Goal: Download file/media

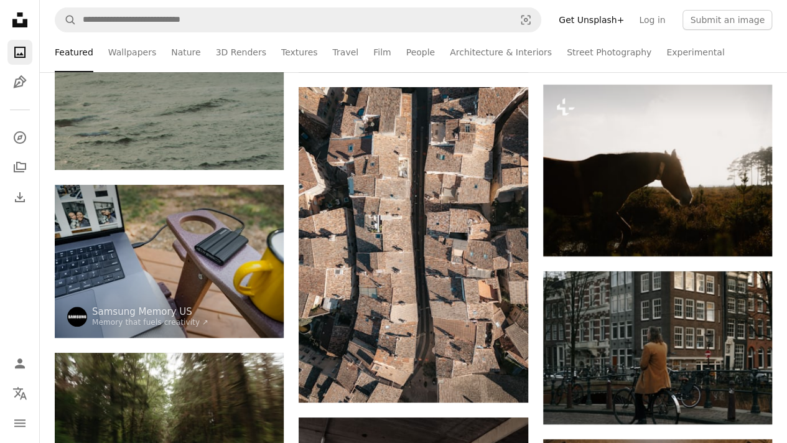
scroll to position [12068, 0]
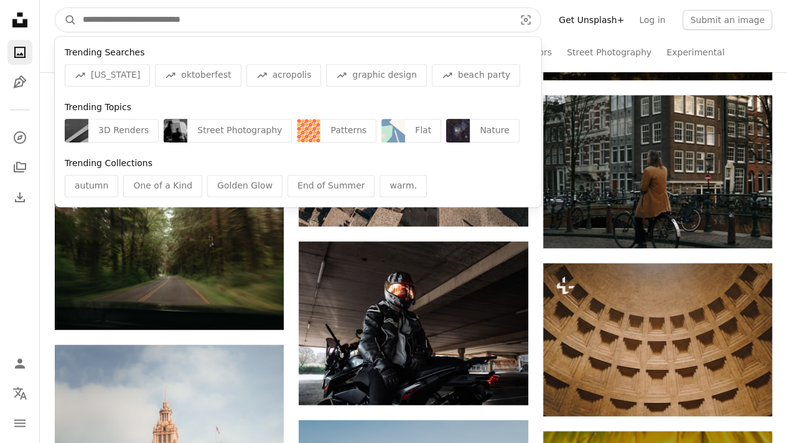
click at [367, 13] on input "Find visuals sitewide" at bounding box center [294, 20] width 434 height 24
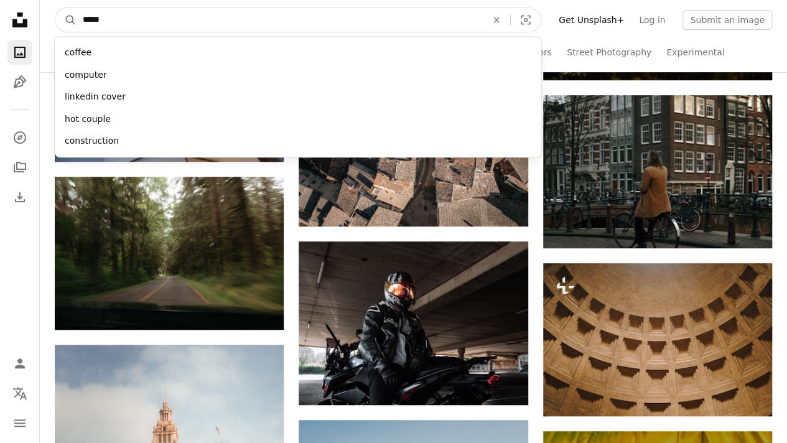
type input "*****"
click at [55, 8] on button "A magnifying glass" at bounding box center [65, 20] width 21 height 24
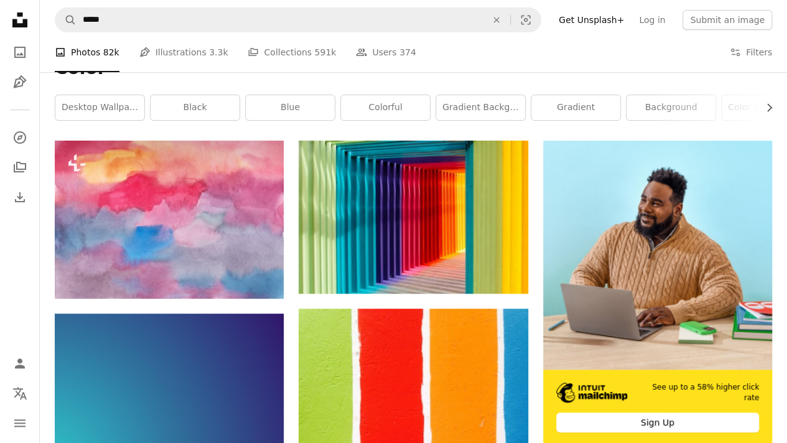
scroll to position [164, 0]
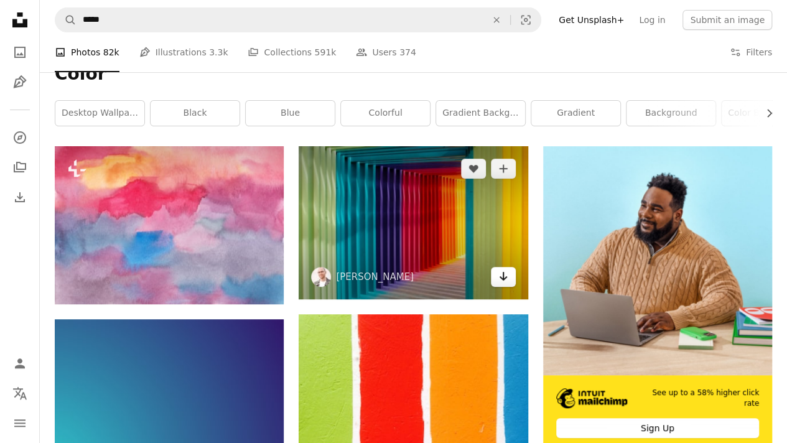
click at [506, 281] on icon "Arrow pointing down" at bounding box center [503, 276] width 10 height 15
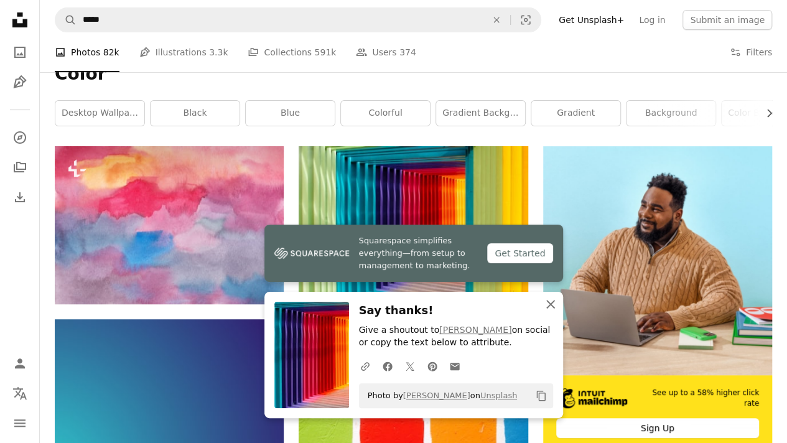
click at [549, 303] on icon "An X shape" at bounding box center [550, 304] width 15 height 15
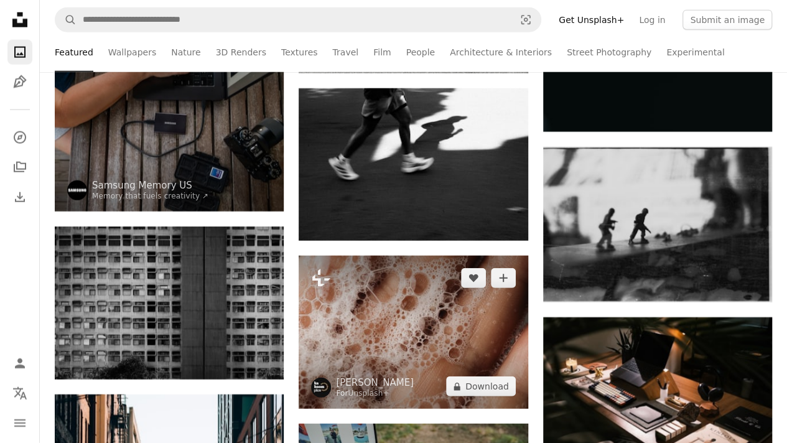
scroll to position [11022, 0]
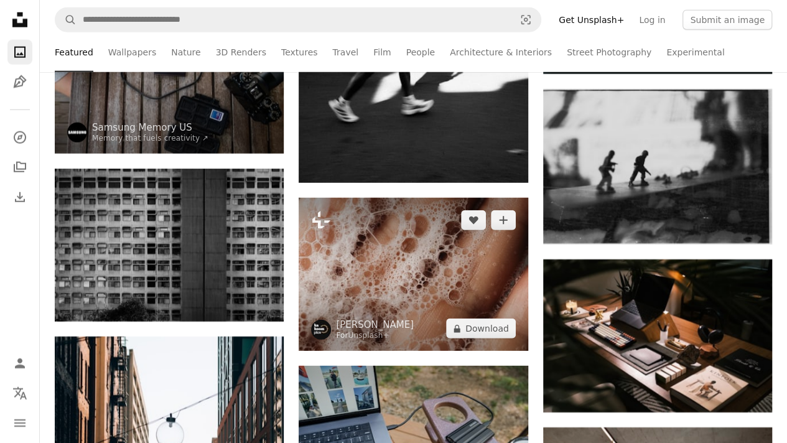
click at [465, 261] on img at bounding box center [413, 274] width 229 height 153
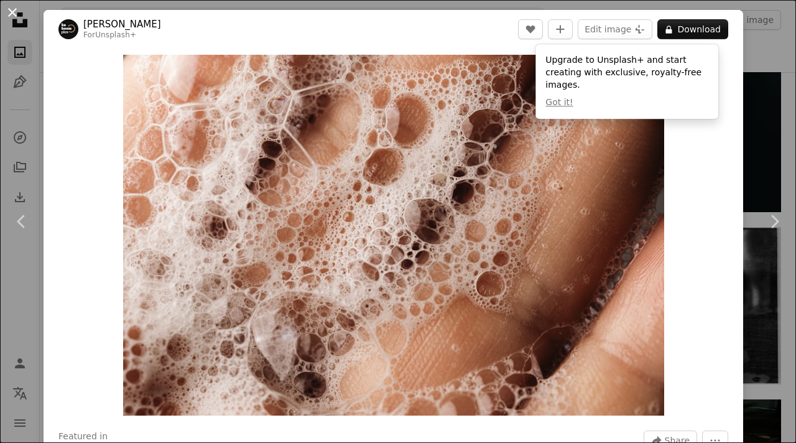
click at [12, 11] on button "An X shape" at bounding box center [12, 12] width 15 height 15
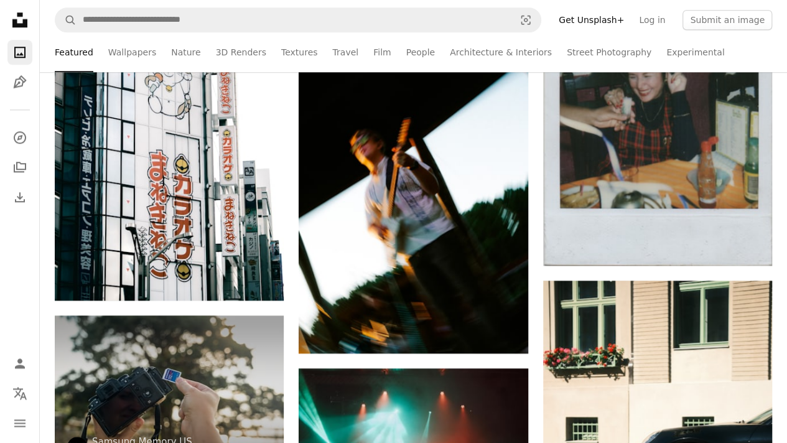
scroll to position [7562, 0]
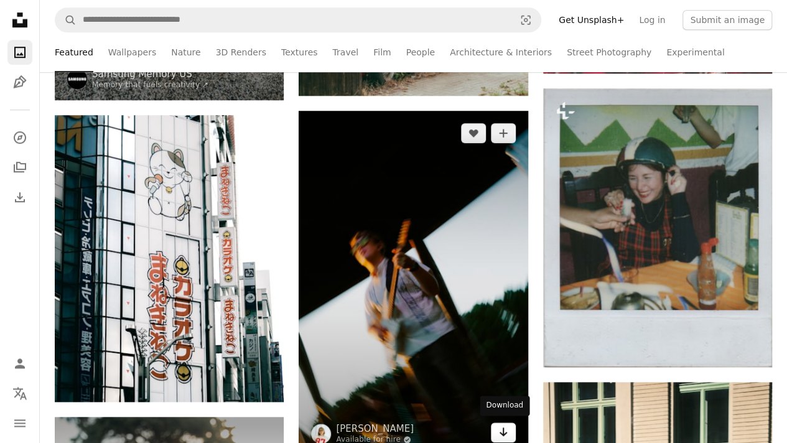
click at [501, 429] on icon "Arrow pointing down" at bounding box center [503, 431] width 10 height 15
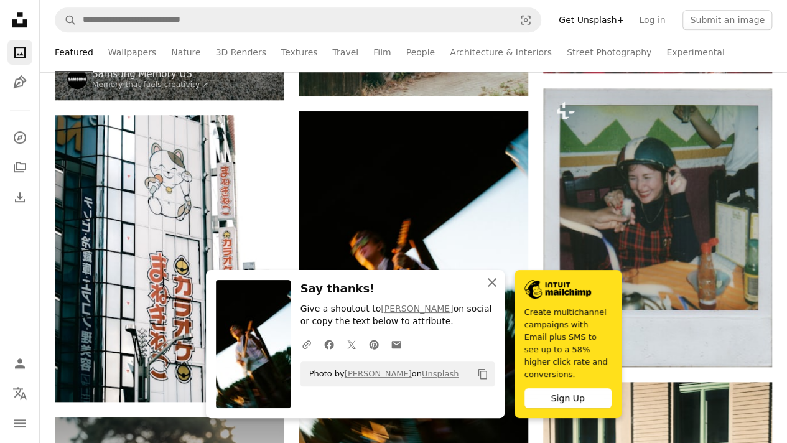
click at [492, 287] on icon "button" at bounding box center [492, 282] width 9 height 9
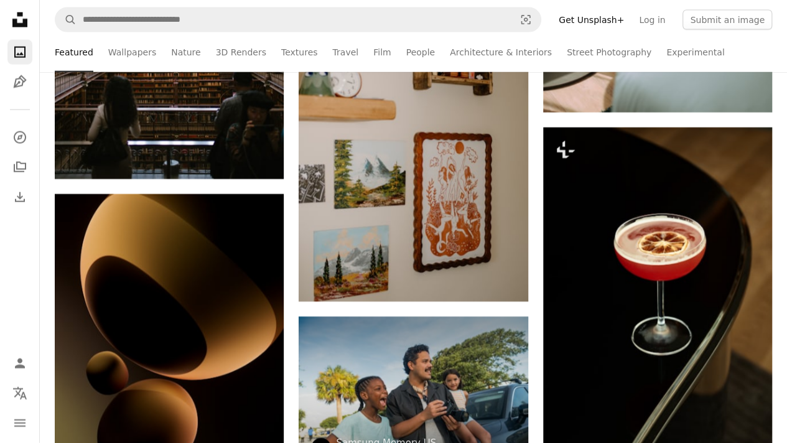
scroll to position [25049, 0]
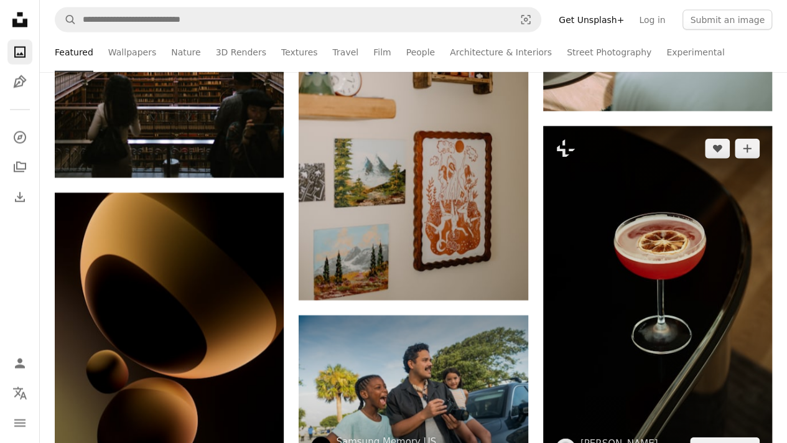
click at [677, 332] on img at bounding box center [657, 298] width 229 height 344
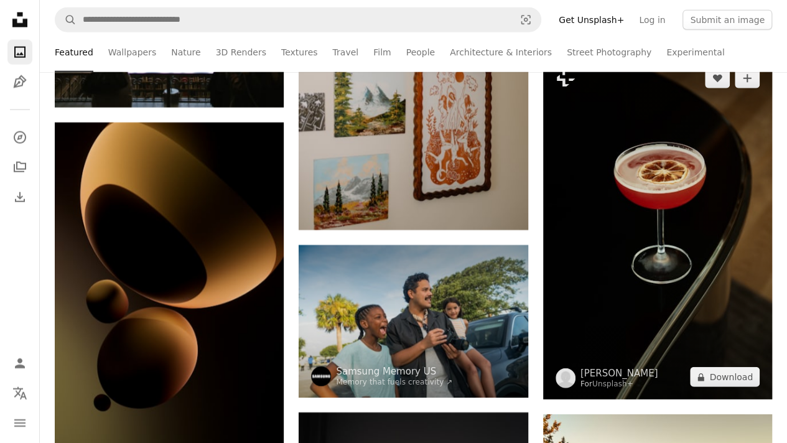
scroll to position [25091, 0]
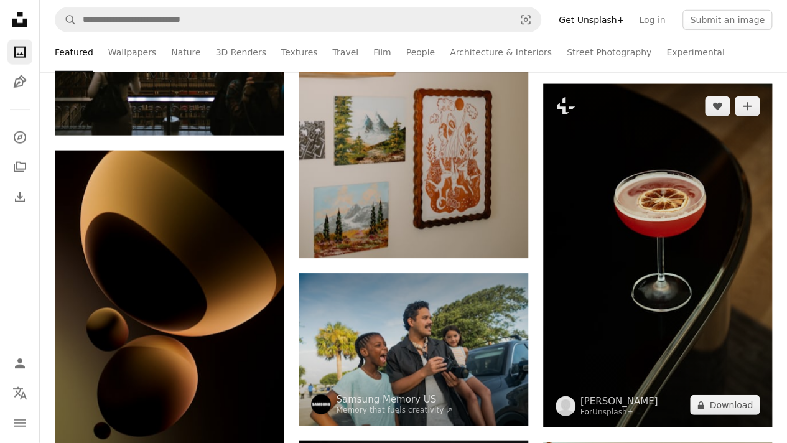
click at [669, 244] on img at bounding box center [657, 256] width 229 height 344
drag, startPoint x: 669, startPoint y: 244, endPoint x: 725, endPoint y: 260, distance: 58.9
click at [725, 260] on img at bounding box center [657, 256] width 229 height 344
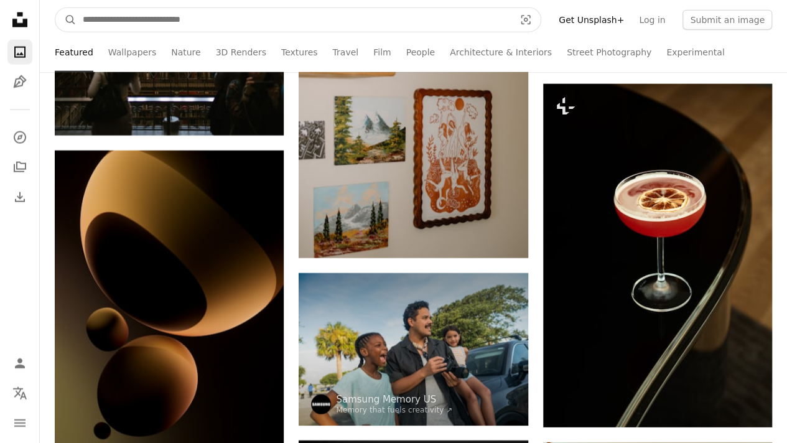
click at [273, 14] on input "Find visuals sitewide" at bounding box center [294, 20] width 434 height 24
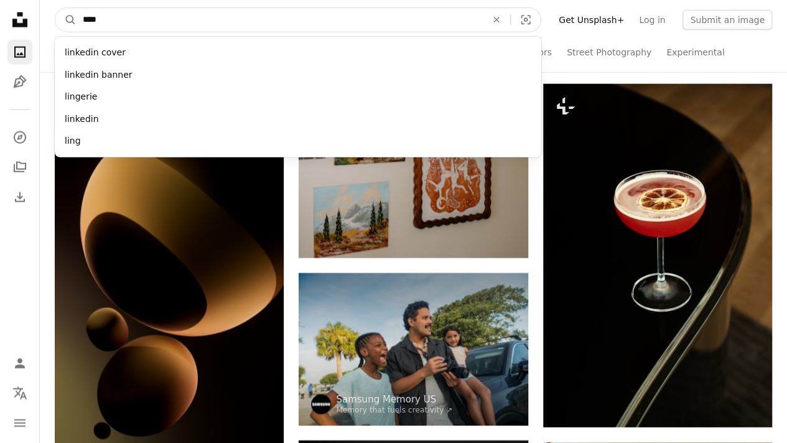
type input "*****"
click button "A magnifying glass" at bounding box center [65, 20] width 21 height 24
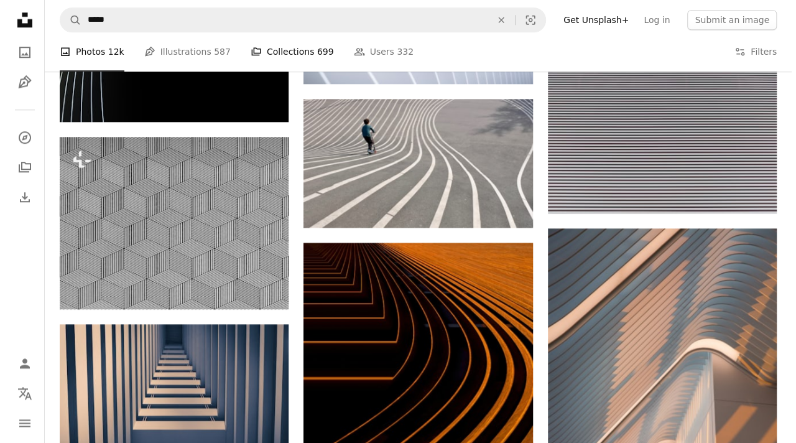
scroll to position [574, 0]
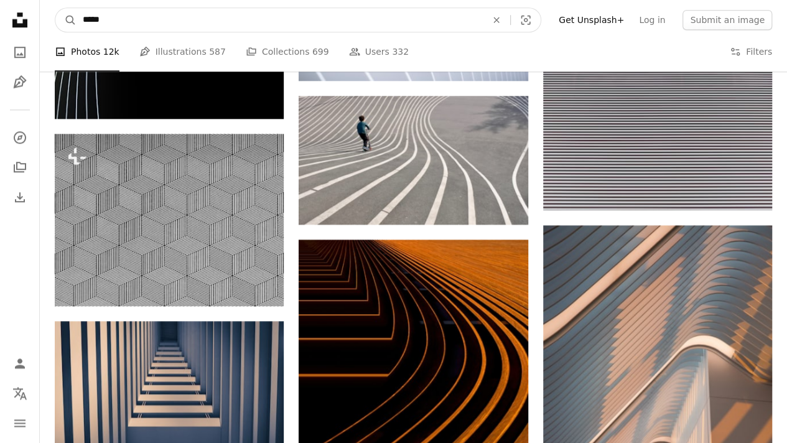
click at [228, 22] on input "*****" at bounding box center [280, 20] width 406 height 24
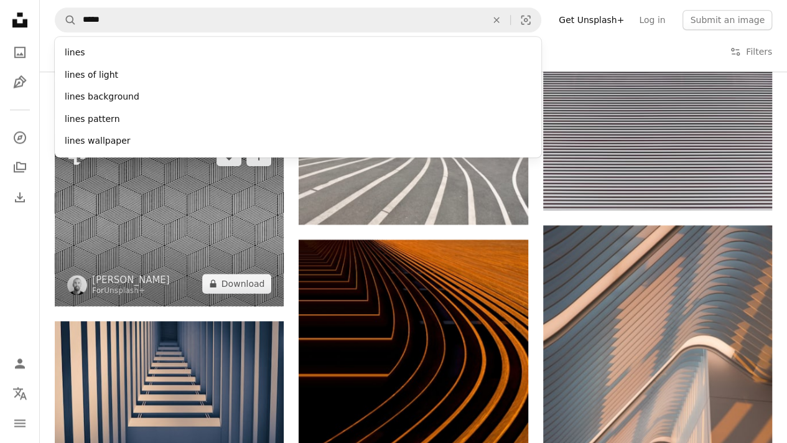
click at [153, 231] on img at bounding box center [169, 220] width 229 height 172
